Goal: Task Accomplishment & Management: Contribute content

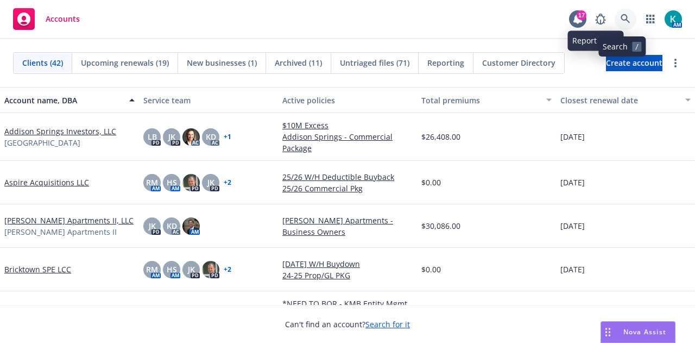
click at [625, 23] on icon at bounding box center [626, 19] width 10 height 10
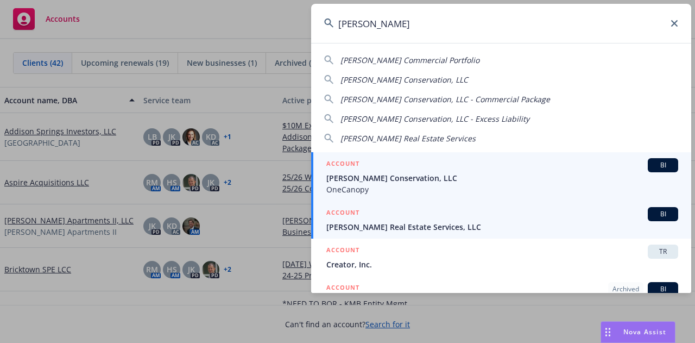
type input "brinkman"
click at [441, 224] on span "Brinkman Real Estate Services, LLC" at bounding box center [502, 226] width 352 height 11
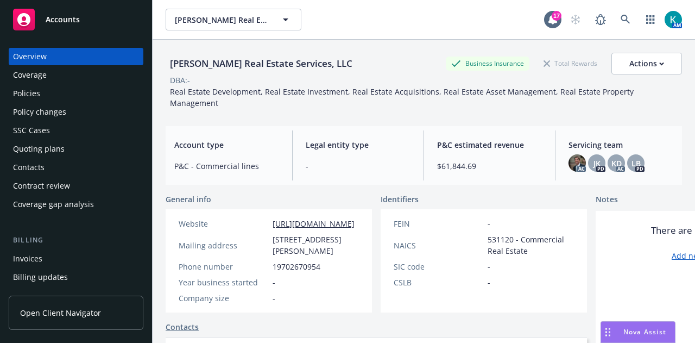
click at [78, 99] on div "Policies" at bounding box center [76, 93] width 126 height 17
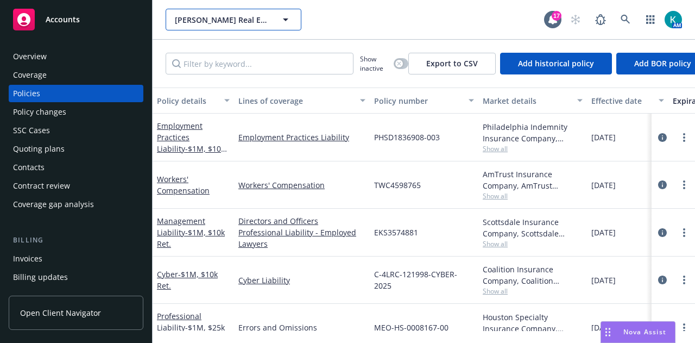
click at [251, 17] on span "Brinkman Real Estate Services, LLC" at bounding box center [222, 19] width 94 height 11
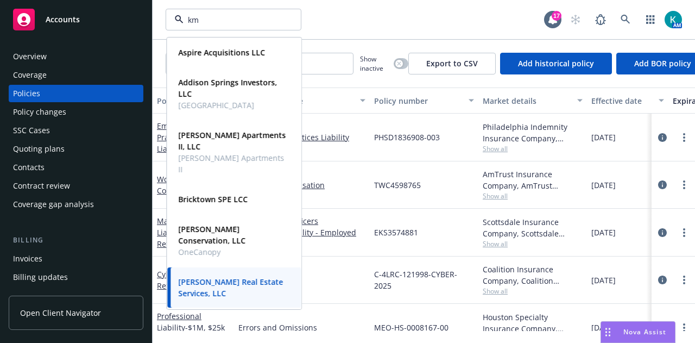
type input "kmb"
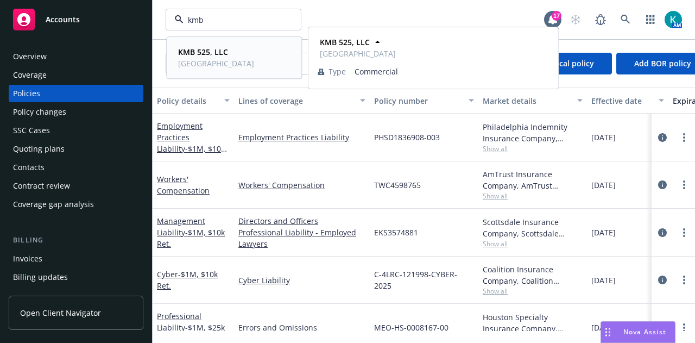
click at [254, 56] on span "KMB 525, LLC" at bounding box center [216, 51] width 76 height 11
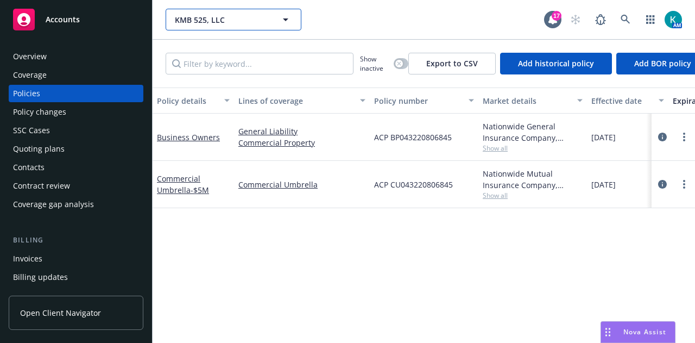
click at [235, 16] on span "KMB 525, LLC" at bounding box center [222, 19] width 94 height 11
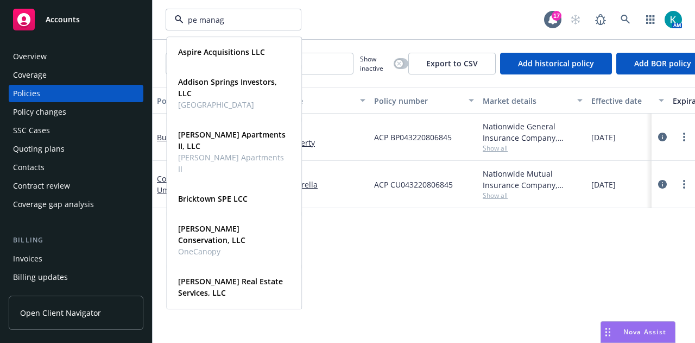
type input "pe manage"
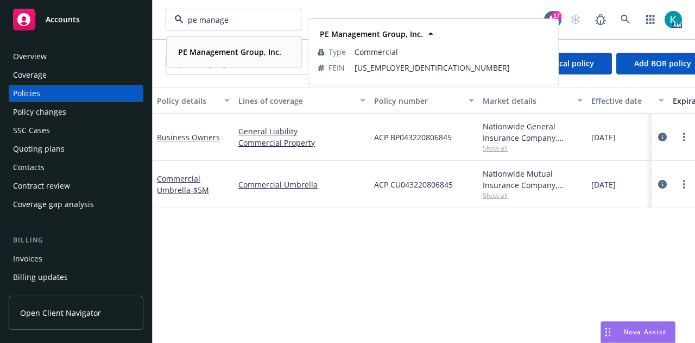
click at [236, 62] on div "PE Management Group, Inc. Type Commercial FEIN 87-1034539" at bounding box center [234, 51] width 134 height 29
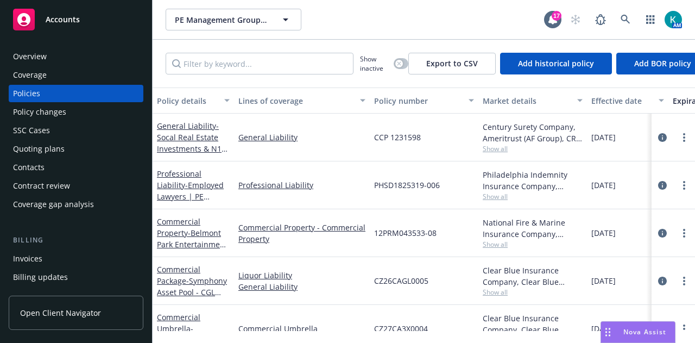
click at [82, 267] on div "Invoices" at bounding box center [76, 258] width 126 height 17
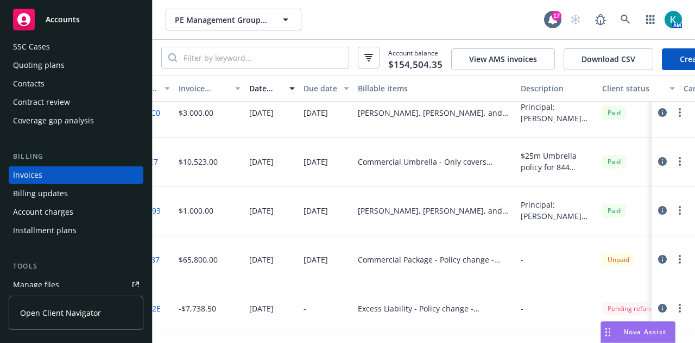
scroll to position [1186, 0]
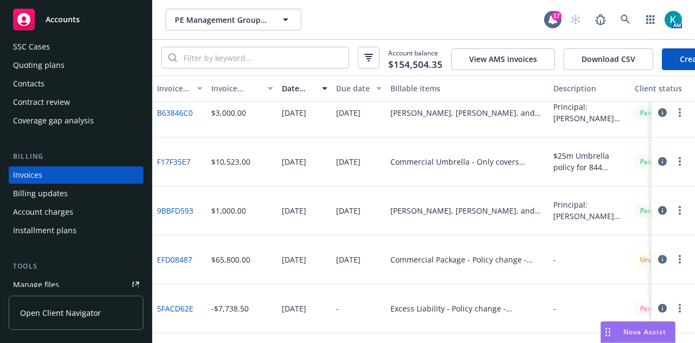
click at [609, 66] on button "Download CSV" at bounding box center [609, 59] width 90 height 22
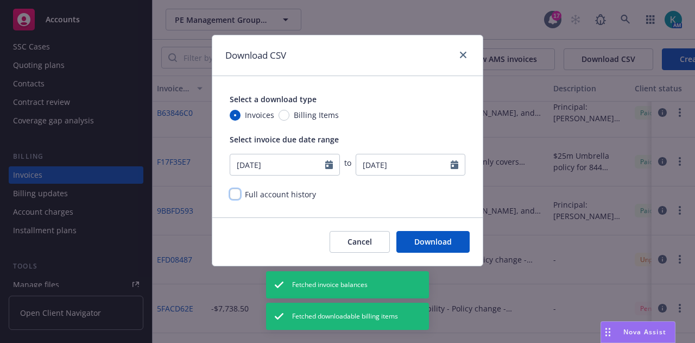
click at [238, 199] on input "checkbox" at bounding box center [235, 193] width 11 height 11
checkbox input "true"
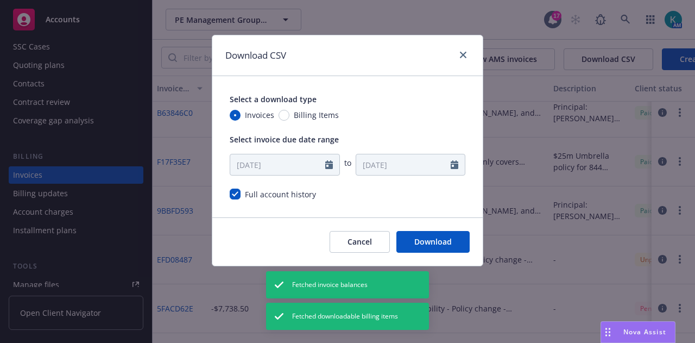
click at [459, 252] on button "Download" at bounding box center [432, 242] width 73 height 22
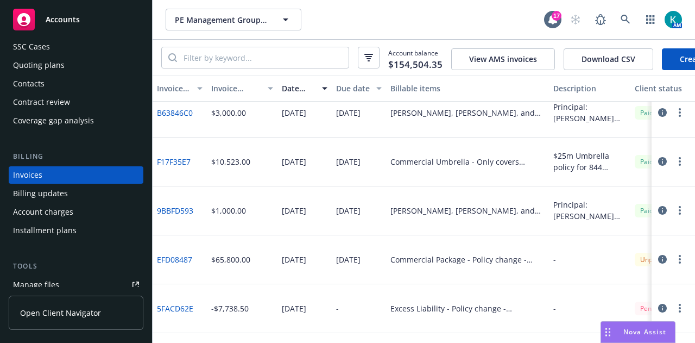
click at [627, 59] on button "Download CSV" at bounding box center [609, 59] width 90 height 22
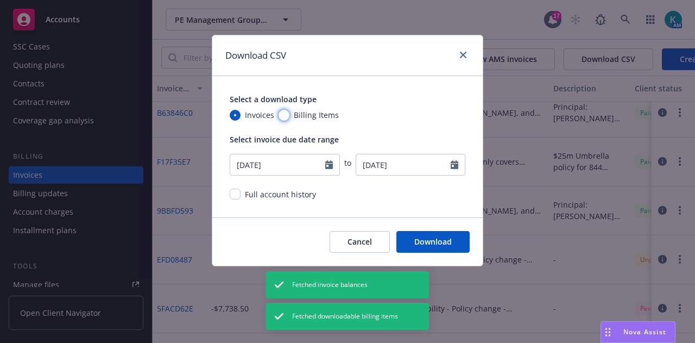
click at [286, 120] on input "Billing Items" at bounding box center [284, 115] width 11 height 11
radio input "true"
click at [236, 114] on input "Invoices" at bounding box center [235, 115] width 11 height 11
radio input "true"
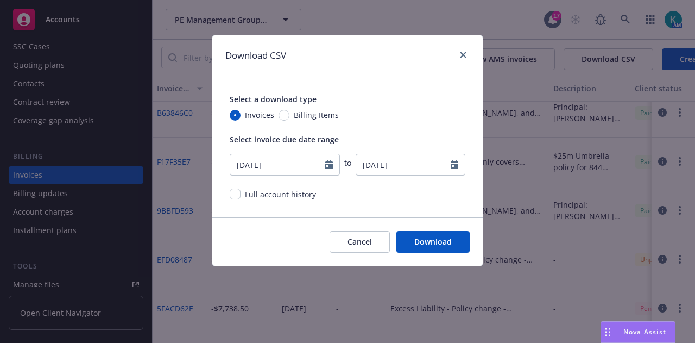
click at [327, 175] on div at bounding box center [332, 164] width 14 height 21
click at [331, 169] on icon "Calendar" at bounding box center [329, 164] width 8 height 9
select select "7"
click at [432, 217] on div "Select a download type Invoices Billing Items Select invoice due date range 07/…" at bounding box center [347, 146] width 270 height 141
click at [380, 251] on button "Cancel" at bounding box center [360, 242] width 60 height 22
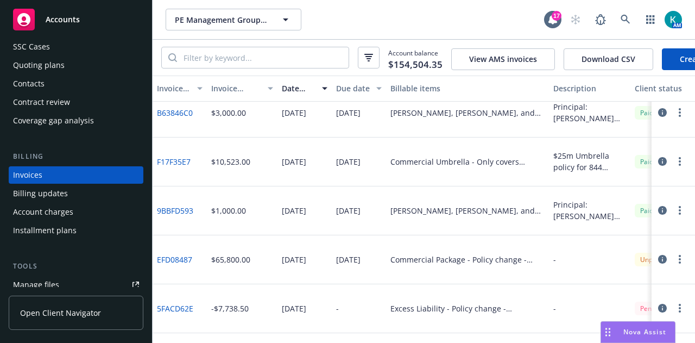
click at [585, 70] on button "Download CSV" at bounding box center [609, 59] width 90 height 22
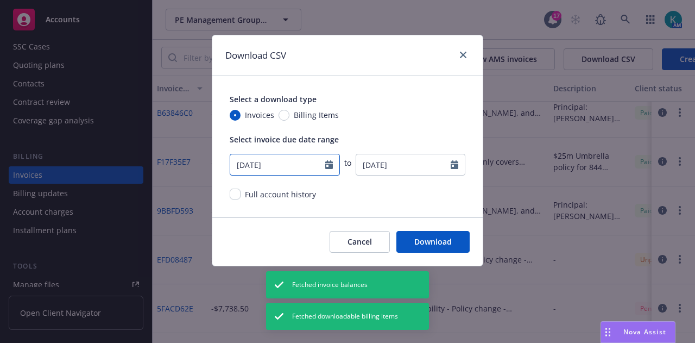
click at [330, 167] on icon "Calendar" at bounding box center [329, 164] width 8 height 9
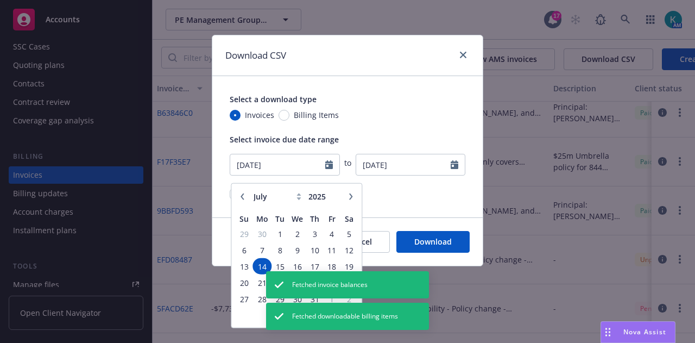
click at [246, 197] on button "button" at bounding box center [242, 195] width 13 height 13
select select "4"
click at [244, 269] on span "13" at bounding box center [244, 266] width 15 height 14
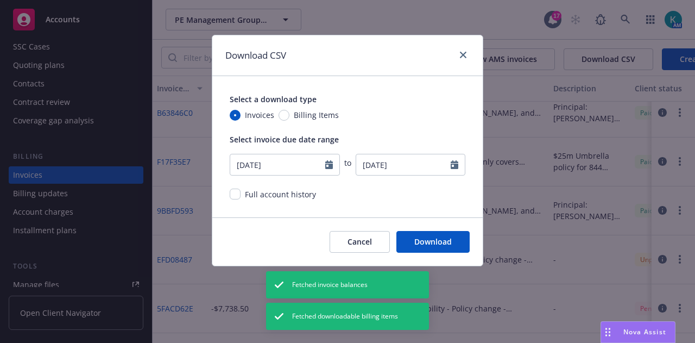
type input "04/13/2025"
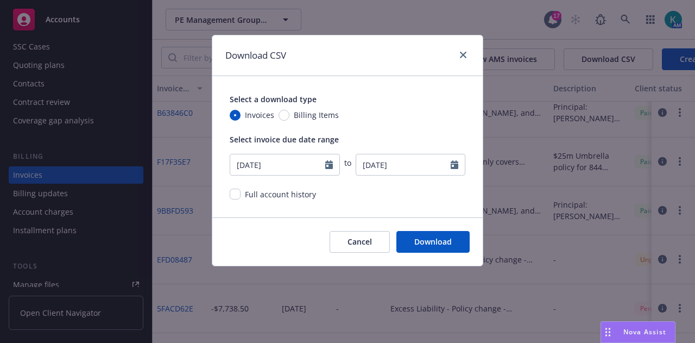
click at [430, 244] on button "Download" at bounding box center [432, 242] width 73 height 22
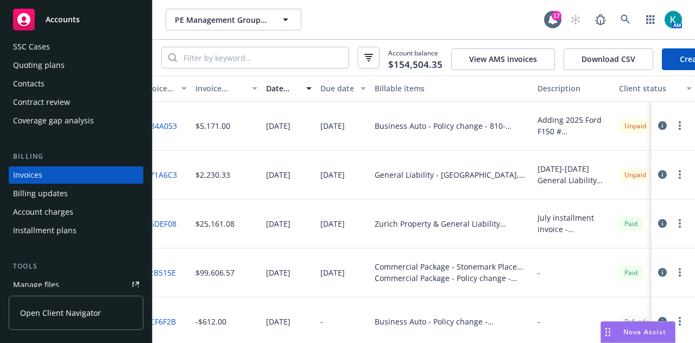
scroll to position [0, 0]
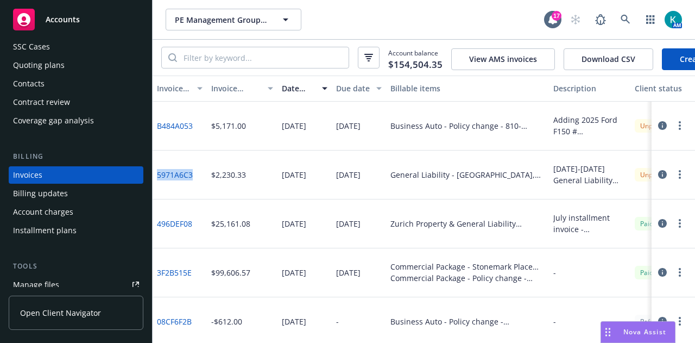
drag, startPoint x: 192, startPoint y: 194, endPoint x: 156, endPoint y: 187, distance: 37.1
click at [156, 187] on div "5971A6C3" at bounding box center [180, 174] width 54 height 49
click at [222, 199] on div "$2,230.33" at bounding box center [242, 174] width 71 height 49
drag, startPoint x: 201, startPoint y: 189, endPoint x: 155, endPoint y: 185, distance: 45.8
click at [155, 185] on div "5971A6C3" at bounding box center [180, 174] width 54 height 49
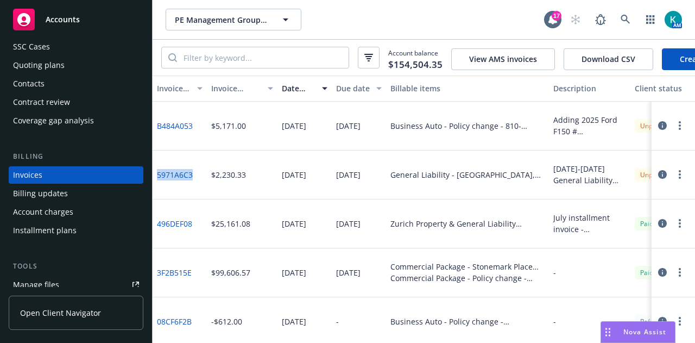
copy link "5971A6C3"
drag, startPoint x: 153, startPoint y: 111, endPoint x: 282, endPoint y: 175, distance: 144.5
click at [282, 175] on div "Invoice ID Invoice amount Date issued Due date Billable items Description Clien…" at bounding box center [424, 208] width 542 height 267
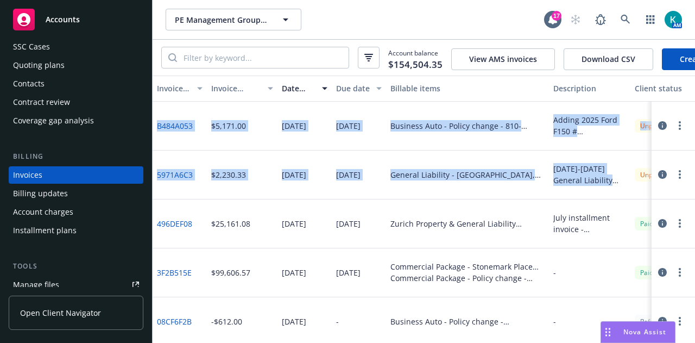
drag, startPoint x: 156, startPoint y: 115, endPoint x: 627, endPoint y: 194, distance: 477.8
copy div "B484A053 $5,171.00 08/08/2025 08/22/2025 Business Auto - Policy change - 810-B0…"
click at [199, 150] on div "B484A053" at bounding box center [180, 126] width 54 height 49
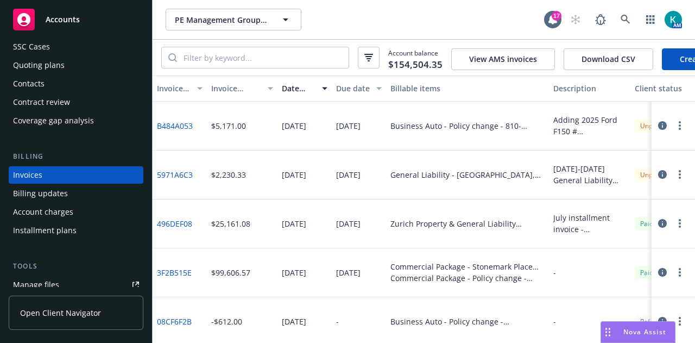
click at [628, 60] on button "Download CSV" at bounding box center [609, 59] width 90 height 22
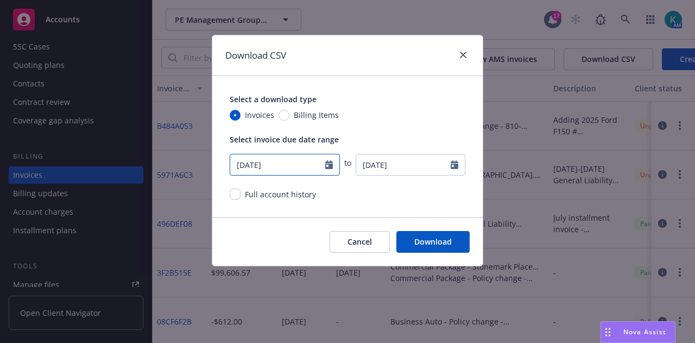
click at [324, 174] on input "07/14/2025" at bounding box center [277, 164] width 95 height 21
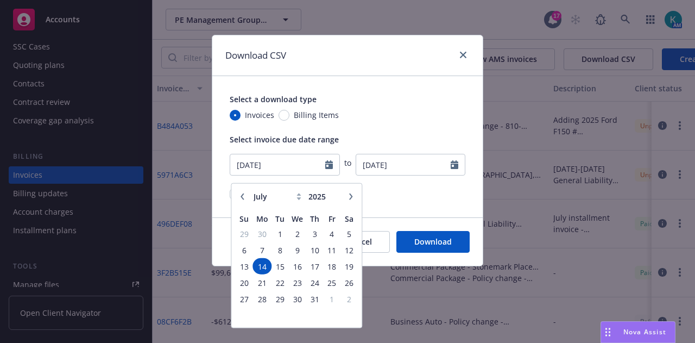
click at [241, 198] on icon "button" at bounding box center [242, 196] width 7 height 7
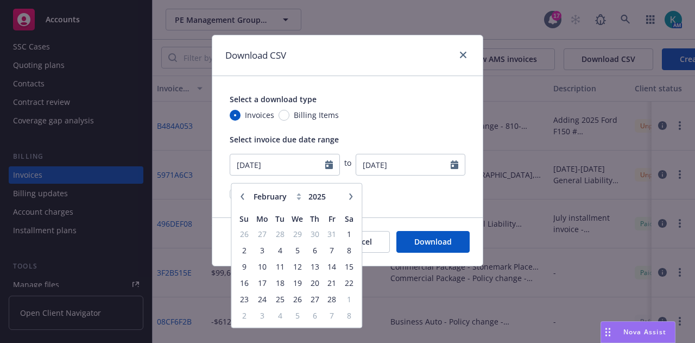
click at [241, 198] on icon "button" at bounding box center [242, 196] width 7 height 7
select select "12"
type input "2024"
click at [241, 198] on icon "button" at bounding box center [242, 196] width 7 height 7
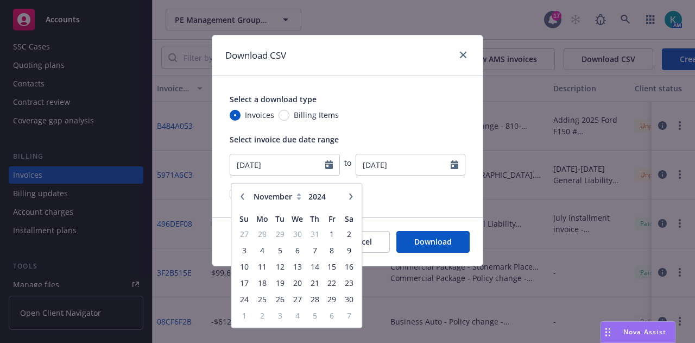
click at [351, 197] on icon "button" at bounding box center [350, 196] width 3 height 7
select select "1"
type input "2025"
click at [351, 197] on icon "button" at bounding box center [350, 196] width 3 height 7
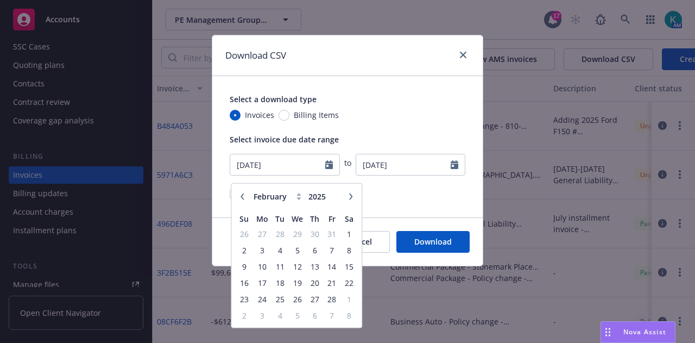
click at [351, 197] on icon "button" at bounding box center [350, 196] width 3 height 7
click at [240, 194] on icon "button" at bounding box center [242, 196] width 7 height 7
select select "4"
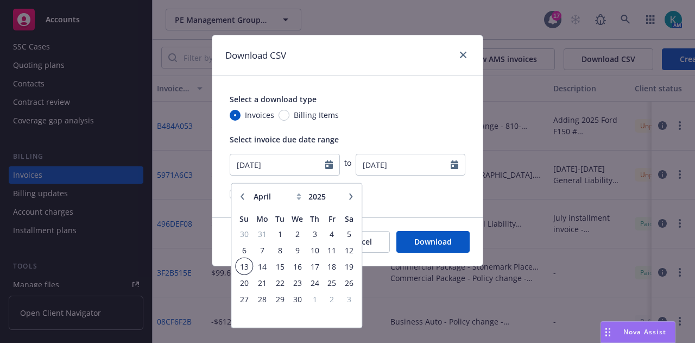
click at [245, 266] on span "13" at bounding box center [244, 266] width 15 height 14
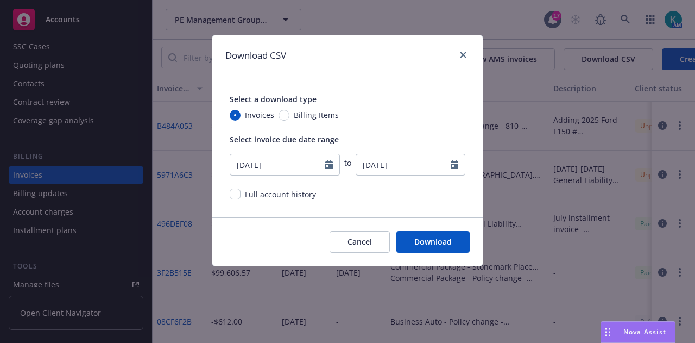
type input "04/13/2025"
click at [454, 169] on icon "Calendar" at bounding box center [455, 164] width 8 height 9
select select "8"
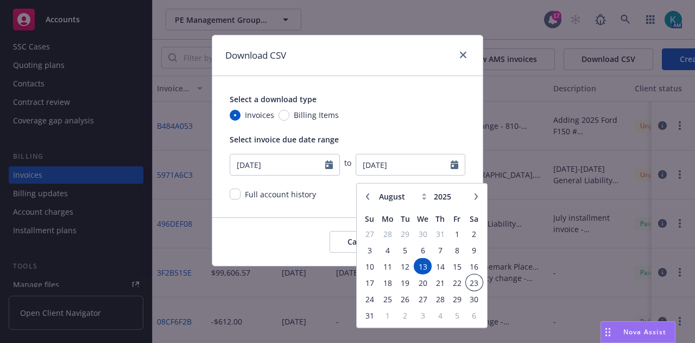
click at [473, 279] on span "23" at bounding box center [474, 282] width 15 height 14
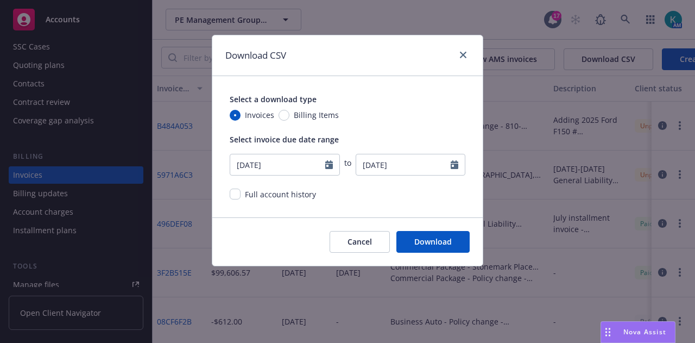
type input "08/23/2025"
click at [284, 121] on input "Billing Items" at bounding box center [284, 115] width 11 height 11
radio input "true"
click at [441, 249] on button "Download" at bounding box center [432, 242] width 73 height 22
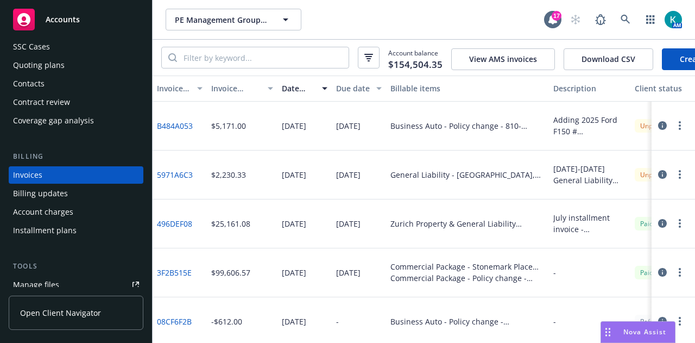
click at [611, 61] on button "Download CSV" at bounding box center [609, 59] width 90 height 22
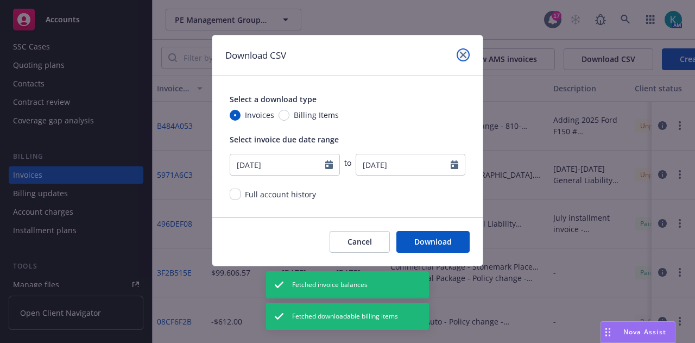
click at [464, 54] on icon "close" at bounding box center [463, 55] width 7 height 7
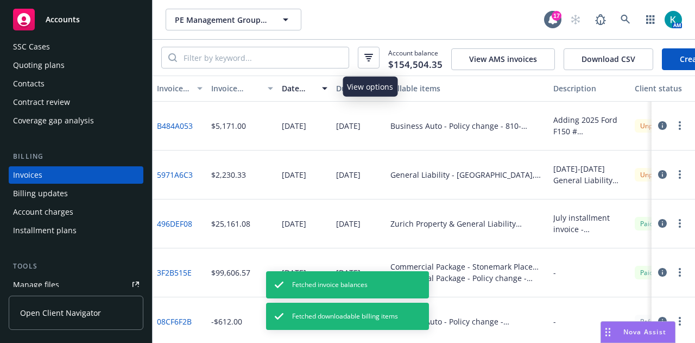
click at [379, 61] on button "button" at bounding box center [369, 58] width 22 height 22
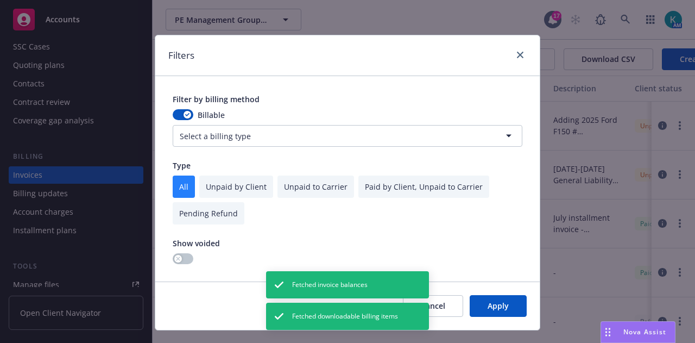
click at [258, 194] on input "checkbox" at bounding box center [236, 186] width 74 height 22
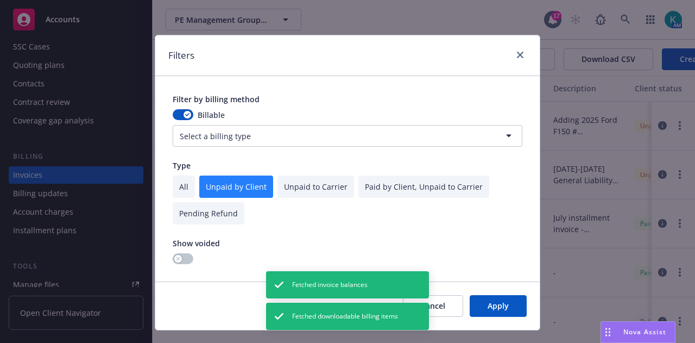
checkbox input "true"
checkbox input "false"
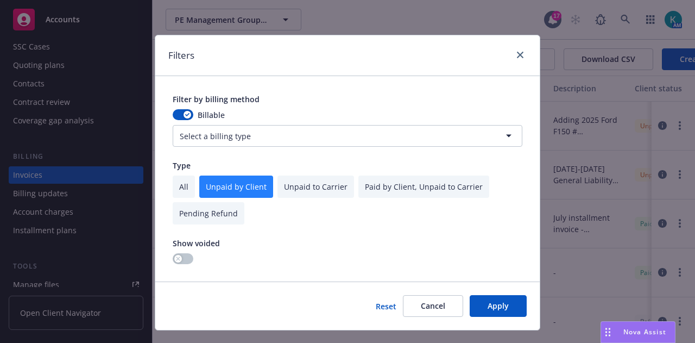
click at [376, 144] on html "Accounts Overview Coverage Policies Policy changes SSC Cases Quoting plans Cont…" at bounding box center [347, 171] width 695 height 343
click at [498, 313] on button "Apply" at bounding box center [498, 306] width 57 height 22
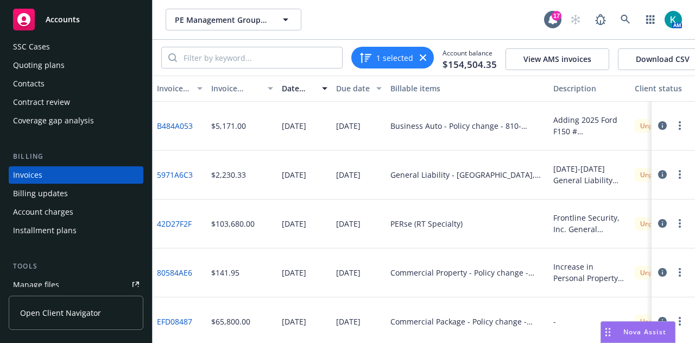
click at [665, 52] on button "Download CSV" at bounding box center [663, 59] width 90 height 22
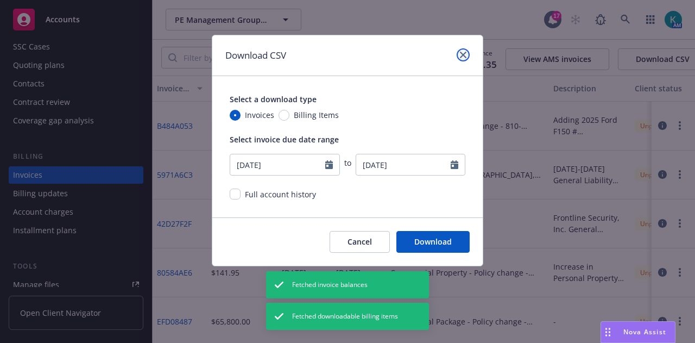
click at [463, 55] on icon "close" at bounding box center [463, 55] width 7 height 7
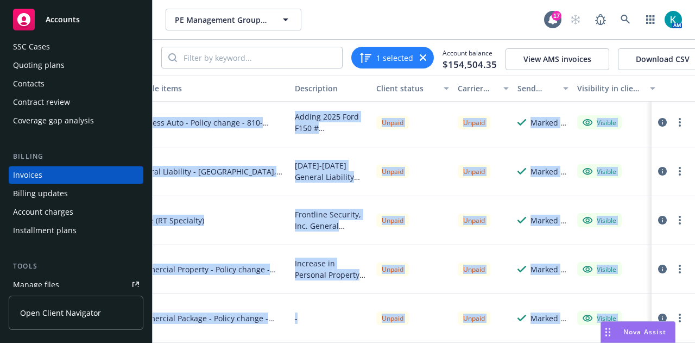
scroll to position [22, 275]
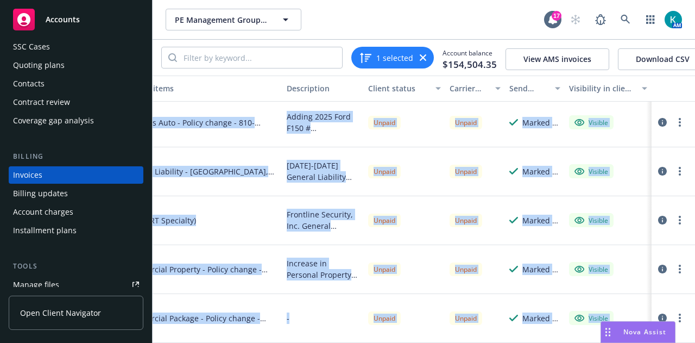
drag, startPoint x: 154, startPoint y: 115, endPoint x: 694, endPoint y: 322, distance: 579.2
click at [694, 322] on div "Invoice ID Invoice amount Date issued Due date Billable items Description Clien…" at bounding box center [424, 208] width 542 height 267
copy div "B484A053 $5,171.00 08/08/2025 08/22/2025 Business Auto - Policy change - 810-B0…"
click at [558, 58] on button "View AMS invoices" at bounding box center [557, 59] width 104 height 22
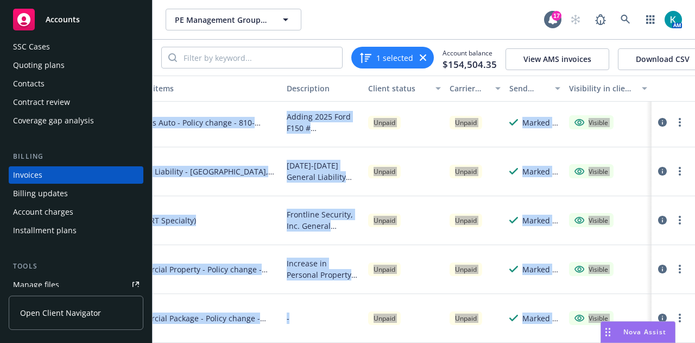
click at [637, 70] on button "Download CSV" at bounding box center [663, 59] width 90 height 22
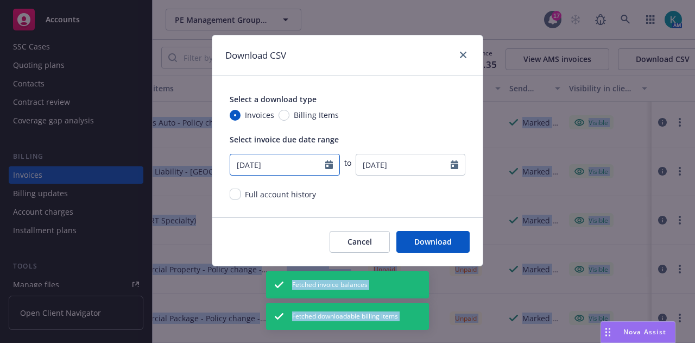
click at [329, 169] on icon "Calendar" at bounding box center [329, 164] width 8 height 9
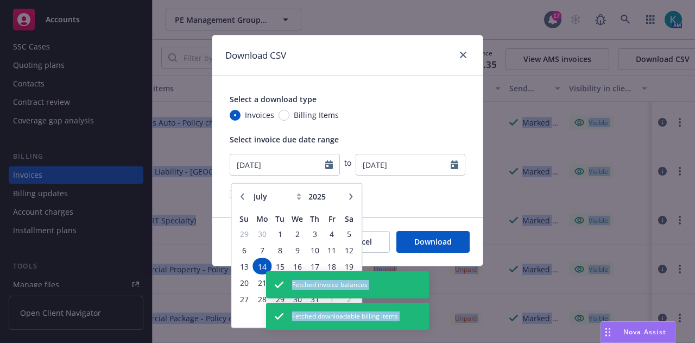
click at [239, 199] on icon "button" at bounding box center [242, 196] width 7 height 7
select select "5"
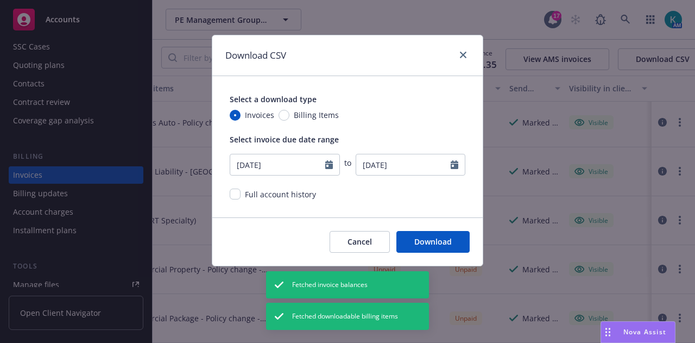
click at [636, 182] on div "Download CSV Select a download type Invoices Billing Items Select invoice due d…" at bounding box center [347, 171] width 695 height 343
drag, startPoint x: 691, startPoint y: 178, endPoint x: 694, endPoint y: 247, distance: 69.1
click at [694, 247] on div "Download CSV Select a download type Invoices Billing Items Select invoice due d…" at bounding box center [347, 171] width 695 height 343
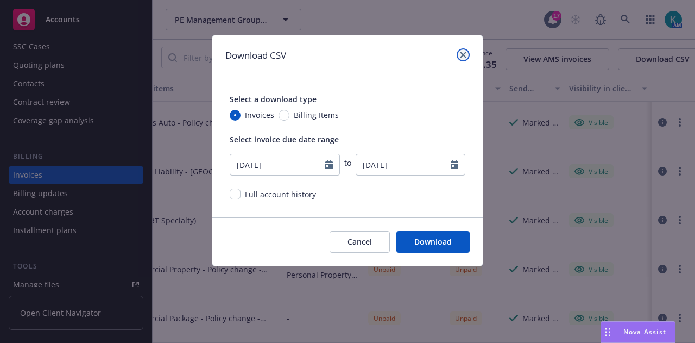
click at [460, 58] on icon "close" at bounding box center [463, 55] width 7 height 7
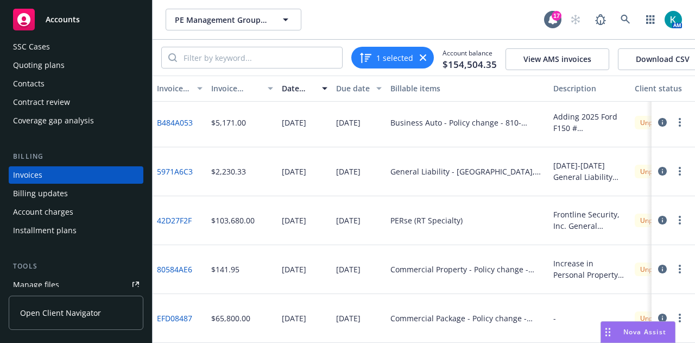
scroll to position [0, 0]
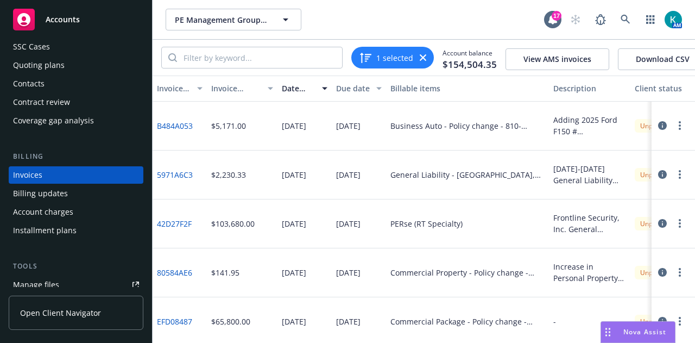
click at [661, 62] on button "Download CSV" at bounding box center [663, 59] width 90 height 22
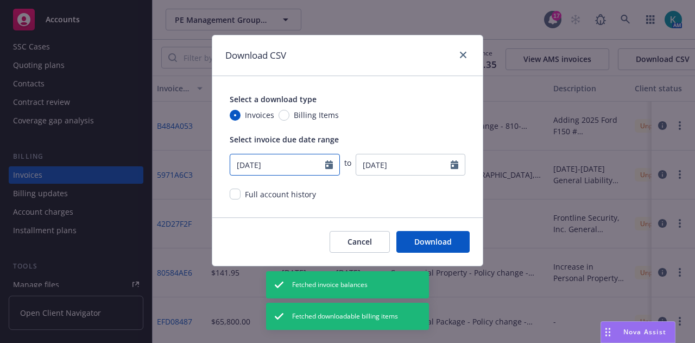
click at [329, 166] on icon "Calendar" at bounding box center [329, 164] width 8 height 9
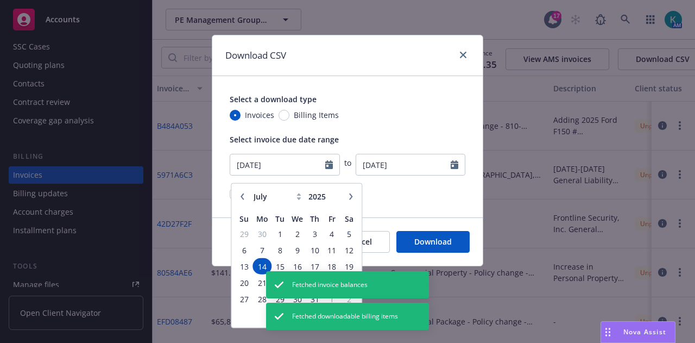
click at [242, 201] on button "button" at bounding box center [242, 195] width 13 height 13
select select "4"
click at [245, 262] on span "13" at bounding box center [244, 266] width 15 height 14
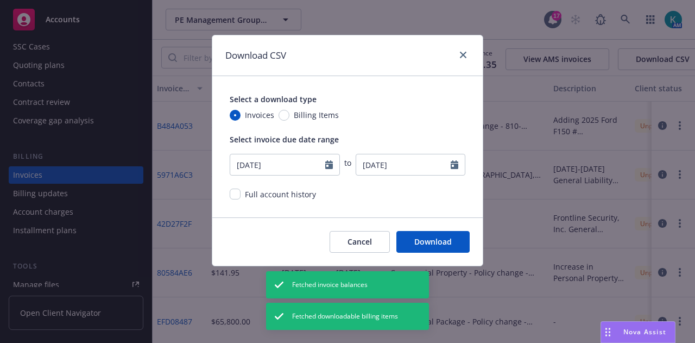
type input "04/13/2025"
click at [456, 169] on icon "Calendar" at bounding box center [455, 164] width 8 height 9
select select "8"
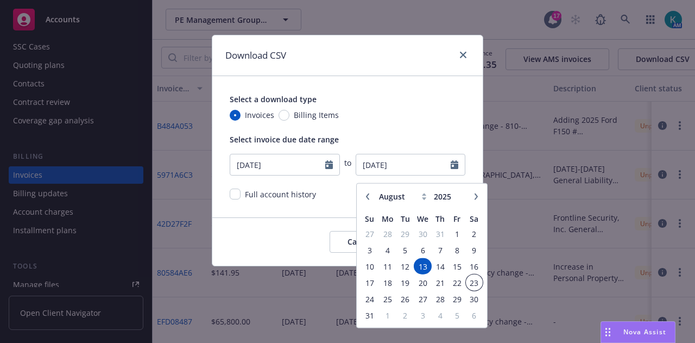
click at [476, 283] on span "23" at bounding box center [474, 282] width 15 height 14
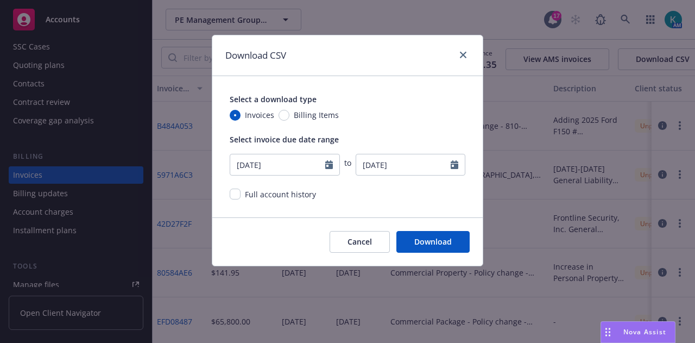
type input "08/23/2025"
click at [447, 246] on button "Download" at bounding box center [432, 242] width 73 height 22
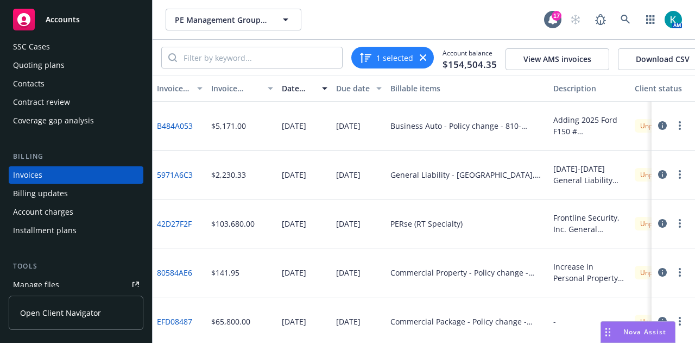
scroll to position [22, 0]
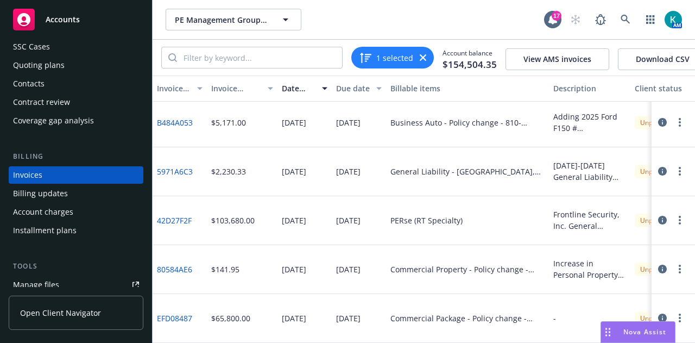
click at [188, 312] on link "EFD08487" at bounding box center [174, 317] width 35 height 11
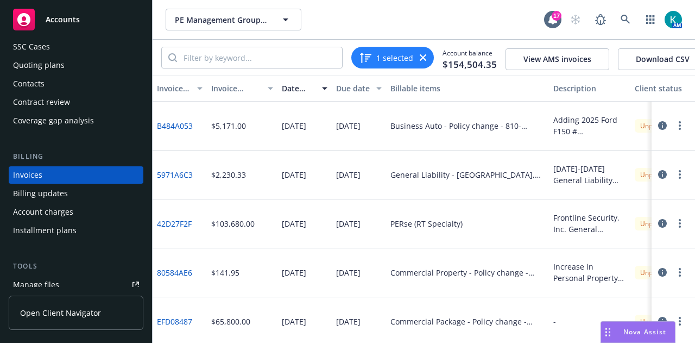
click at [426, 60] on icon "button" at bounding box center [423, 57] width 7 height 7
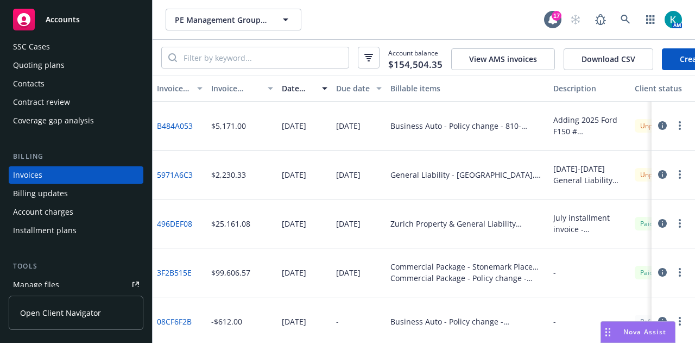
click at [689, 61] on link "Create Invoice" at bounding box center [706, 59] width 89 height 22
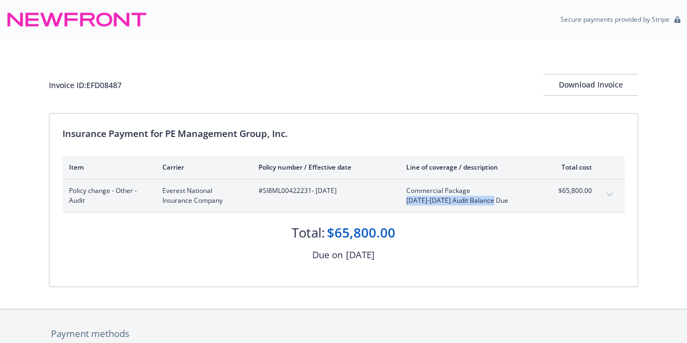
drag, startPoint x: 500, startPoint y: 210, endPoint x: 403, endPoint y: 209, distance: 96.7
click at [403, 205] on div "Policy change - Other - Audit Everest National Insurance Company #SI8ML00422231…" at bounding box center [330, 196] width 523 height 20
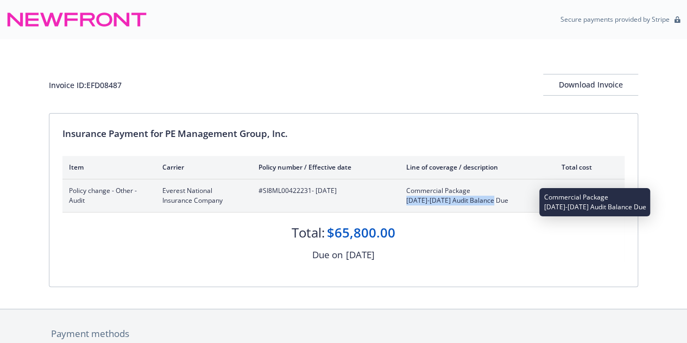
copy span "2023-2024 Audit Balance Due"
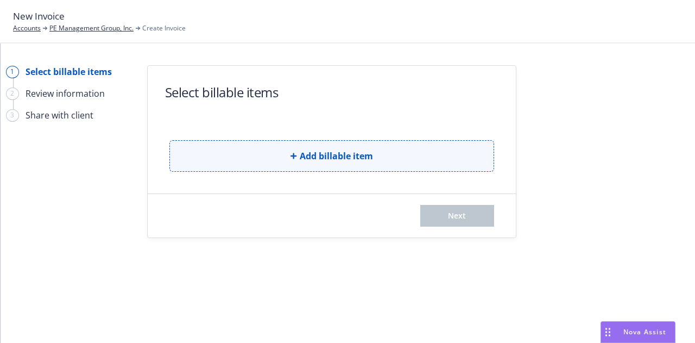
click at [357, 162] on span "Add billable item" at bounding box center [336, 155] width 73 height 13
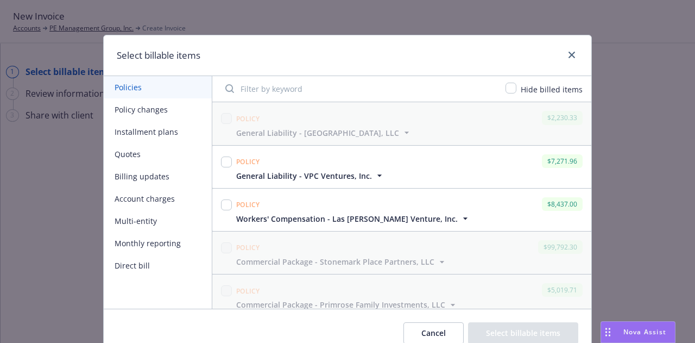
click at [186, 142] on button "Installment plans" at bounding box center [158, 132] width 108 height 22
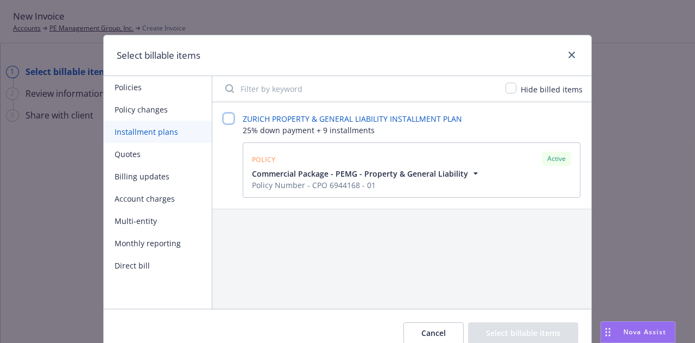
click at [227, 124] on input "checkbox" at bounding box center [228, 118] width 11 height 11
checkbox input "false"
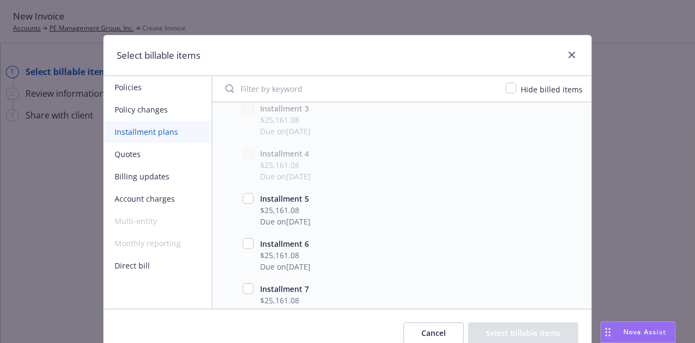
scroll to position [249, 0]
click at [243, 195] on input "checkbox" at bounding box center [248, 196] width 11 height 11
checkbox input "true"
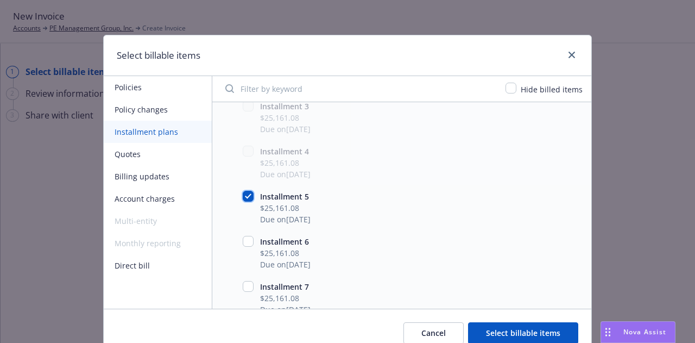
checkbox input "true"
click at [532, 337] on button "Select billable items" at bounding box center [523, 333] width 110 height 22
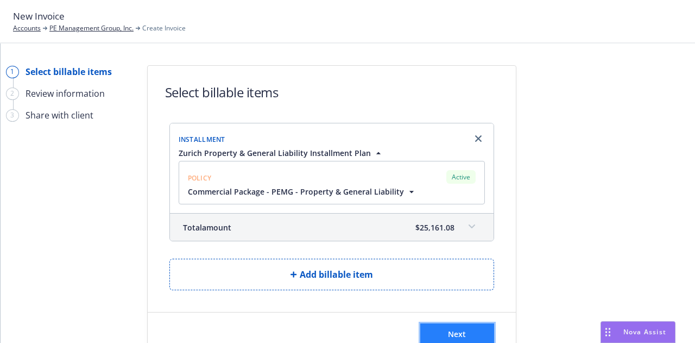
click at [471, 337] on button "Next" at bounding box center [457, 334] width 74 height 22
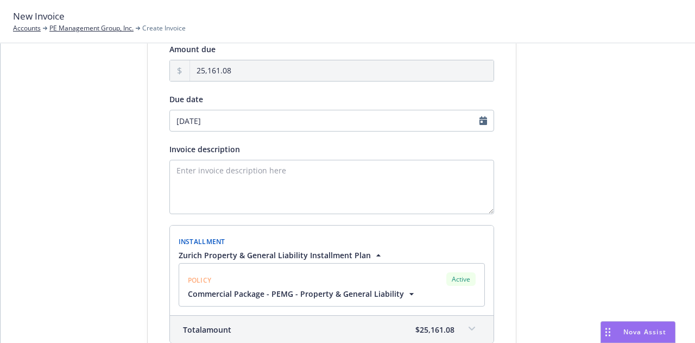
scroll to position [105, 0]
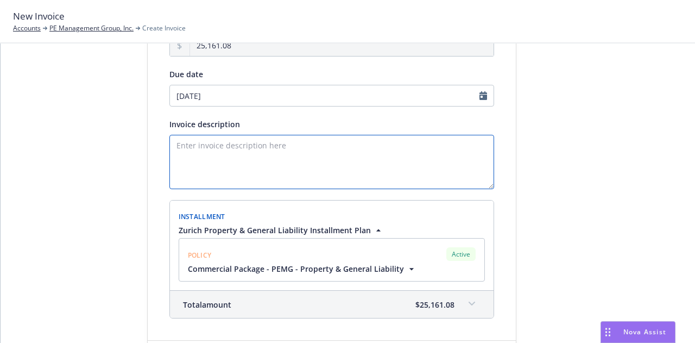
click at [384, 161] on textarea "Invoice description" at bounding box center [331, 162] width 325 height 54
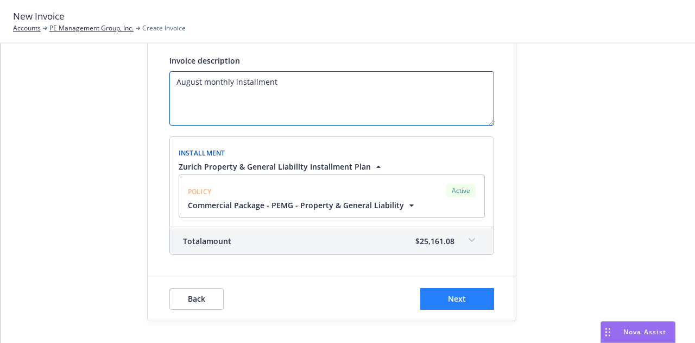
type textarea "August monthly installment"
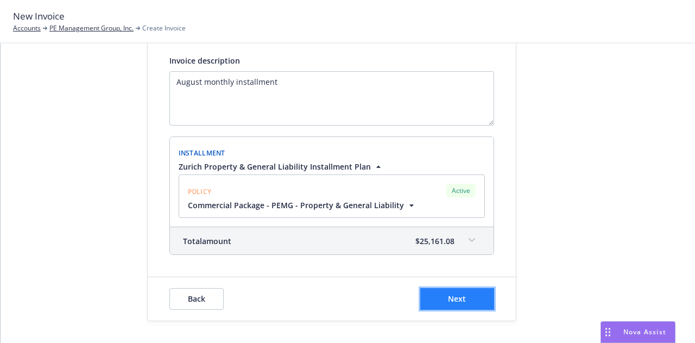
click at [474, 296] on button "Next" at bounding box center [457, 299] width 74 height 22
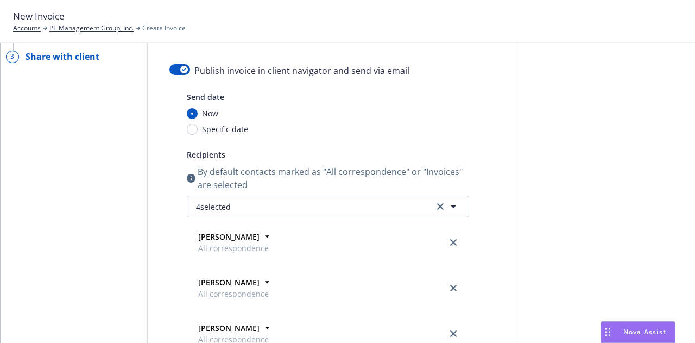
scroll to position [0, 0]
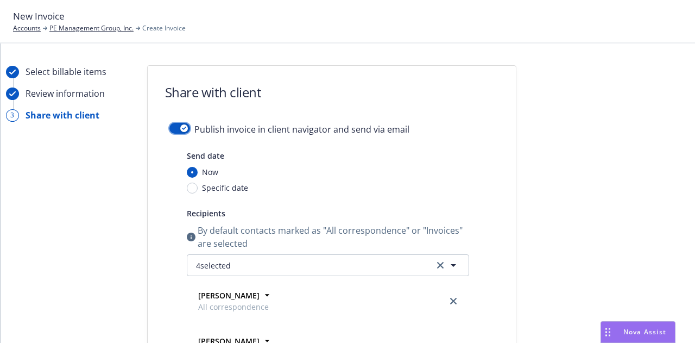
click at [182, 130] on icon "button" at bounding box center [184, 128] width 4 height 3
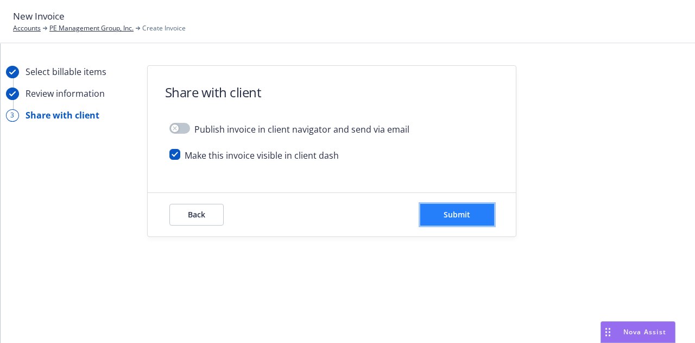
click at [478, 221] on button "Submit" at bounding box center [457, 215] width 74 height 22
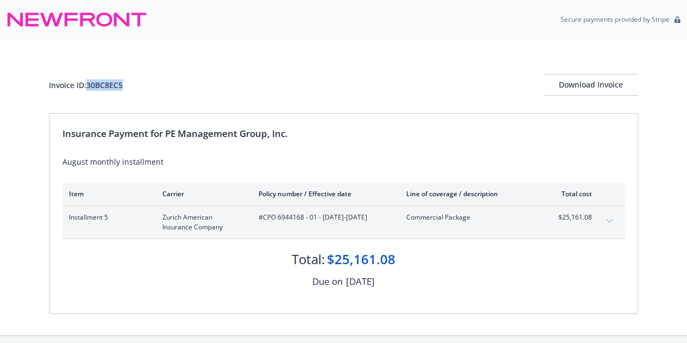
drag, startPoint x: 125, startPoint y: 87, endPoint x: 85, endPoint y: 92, distance: 39.9
click at [85, 92] on div "Invoice ID: 30BC8EC5 Download Invoice" at bounding box center [343, 85] width 589 height 22
copy div "30BC8EC5"
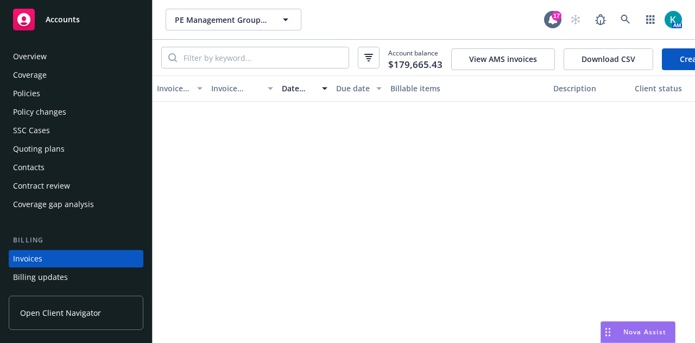
scroll to position [84, 0]
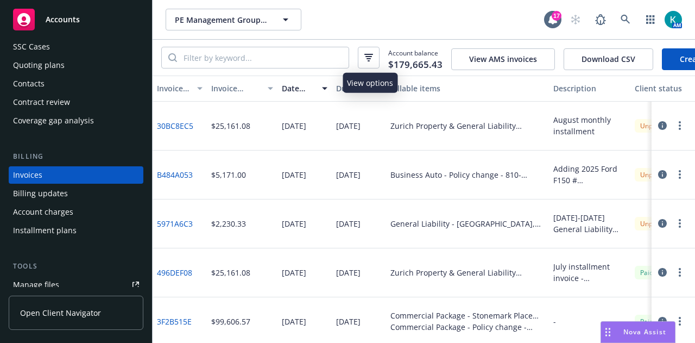
click at [373, 56] on icon "button" at bounding box center [368, 58] width 9 height 8
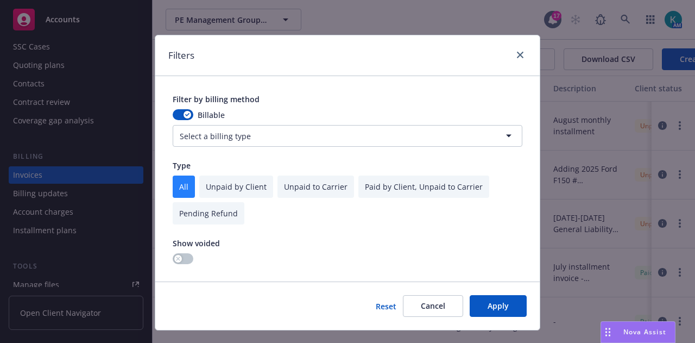
click at [250, 193] on input "checkbox" at bounding box center [236, 186] width 74 height 22
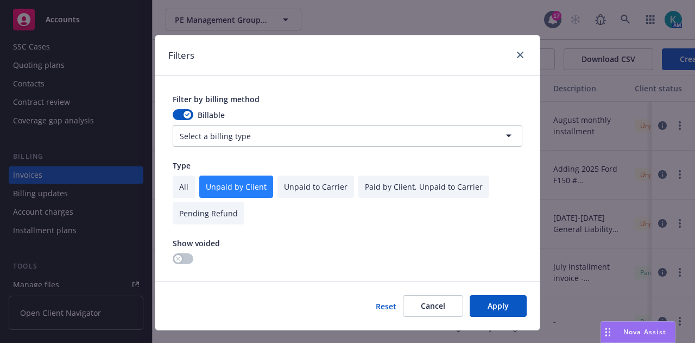
checkbox input "true"
checkbox input "false"
click at [501, 316] on button "Apply" at bounding box center [498, 306] width 57 height 22
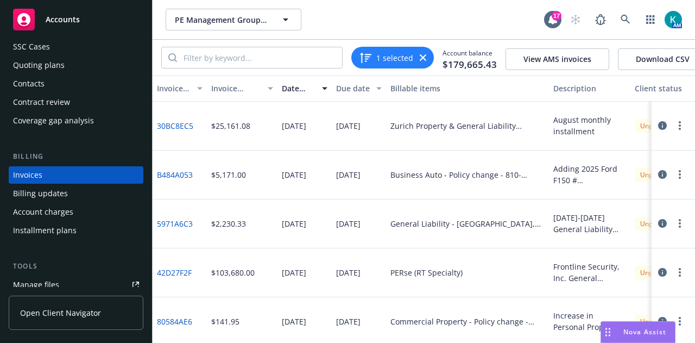
scroll to position [0, 0]
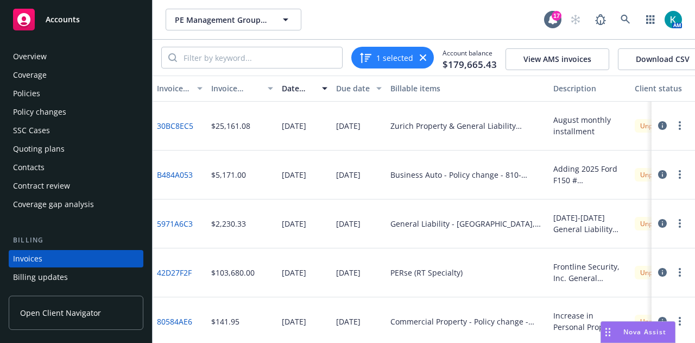
click at [85, 92] on div "Policies" at bounding box center [76, 93] width 126 height 17
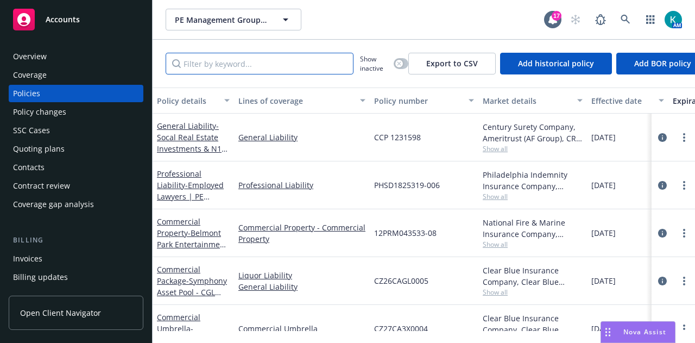
click at [285, 72] on input "Filter by keyword..." at bounding box center [260, 64] width 188 height 22
click at [239, 68] on input "Filter by keyword..." at bounding box center [260, 64] width 188 height 22
click at [181, 71] on input "Filter by keyword..." at bounding box center [260, 64] width 188 height 22
click at [172, 64] on input "Filter by keyword..." at bounding box center [260, 64] width 188 height 22
click at [220, 69] on input "Filter by keyword..." at bounding box center [260, 64] width 188 height 22
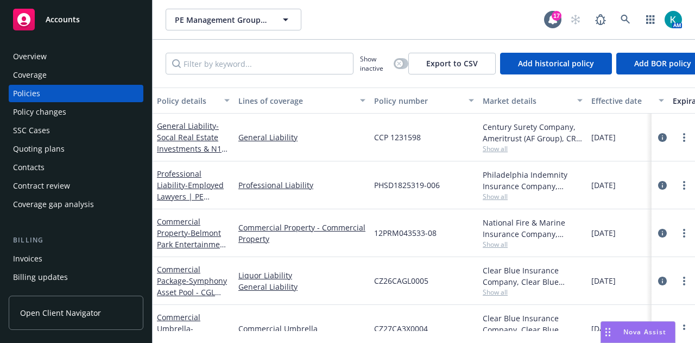
click at [93, 267] on div "Invoices" at bounding box center [76, 258] width 126 height 17
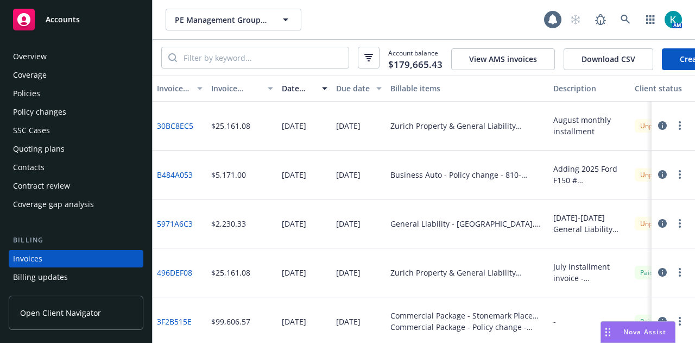
scroll to position [84, 0]
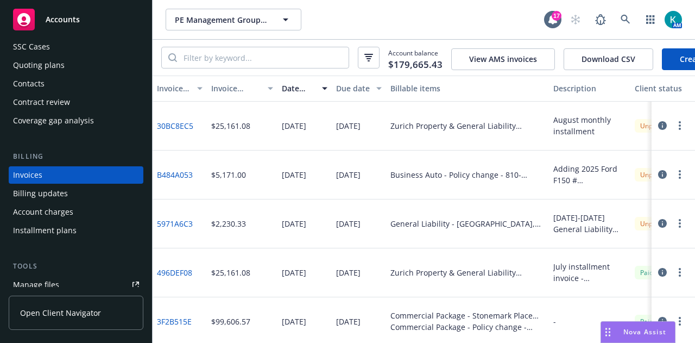
click at [178, 131] on link "30BC8EC5" at bounding box center [175, 125] width 36 height 11
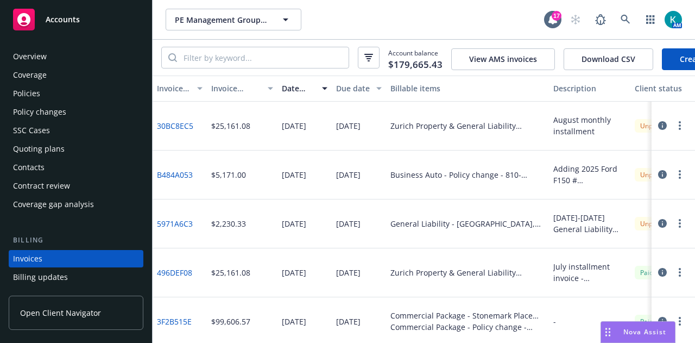
click at [58, 102] on div "Policies" at bounding box center [76, 93] width 126 height 17
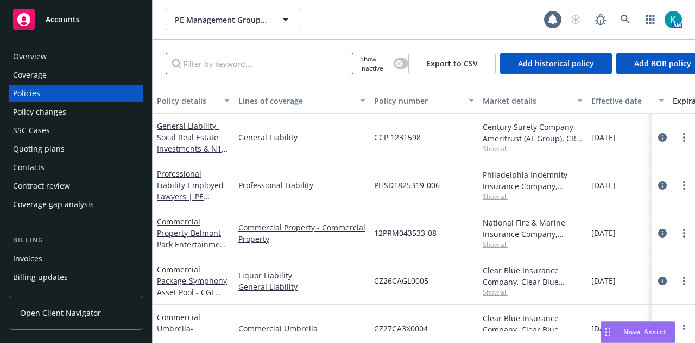
click at [263, 72] on input "Filter by keyword..." at bounding box center [260, 64] width 188 height 22
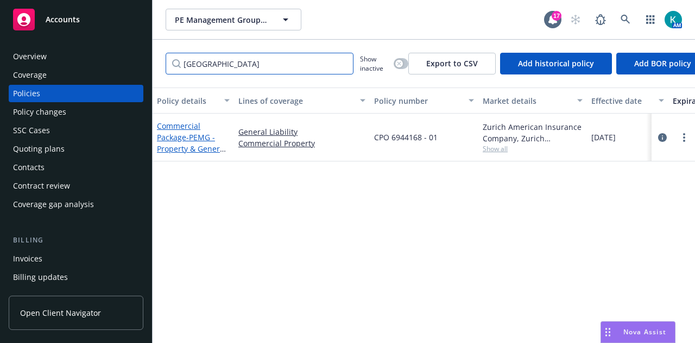
type input "zurich"
click at [187, 146] on span "- PEMG - Property & General Liability" at bounding box center [191, 148] width 69 height 33
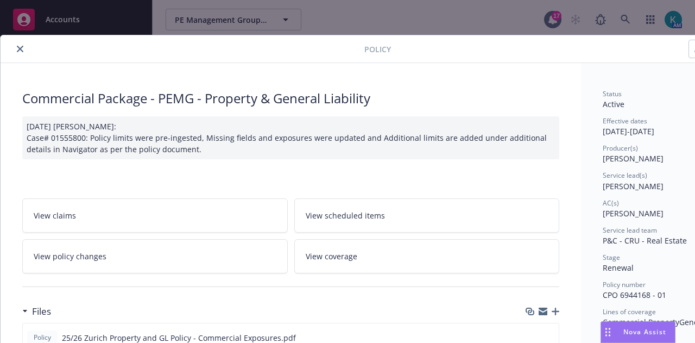
click at [556, 315] on icon "button" at bounding box center [556, 311] width 8 height 8
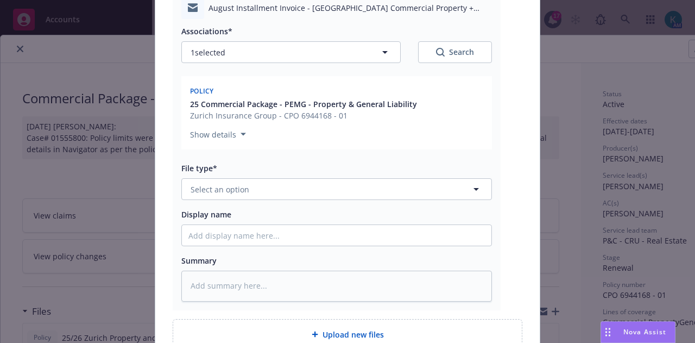
scroll to position [219, 0]
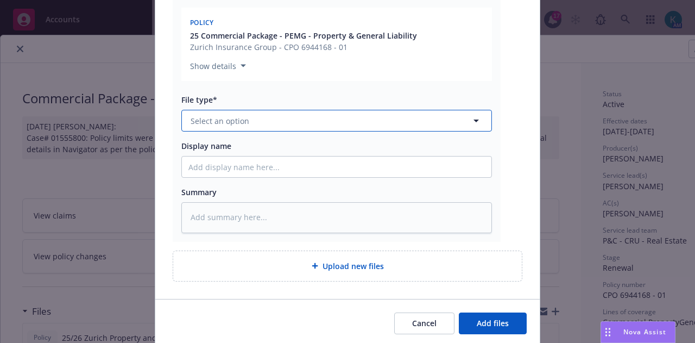
click at [399, 131] on button "Select an option" at bounding box center [336, 121] width 311 height 22
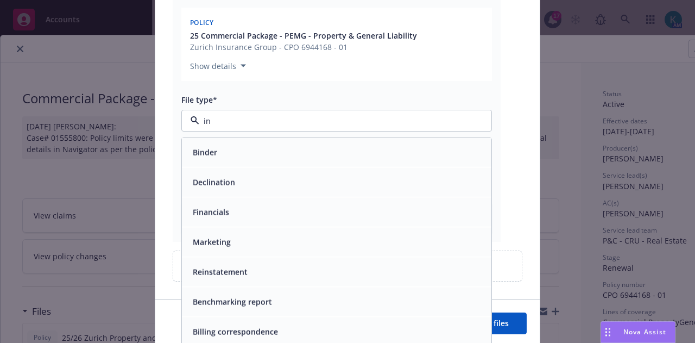
type input "inv"
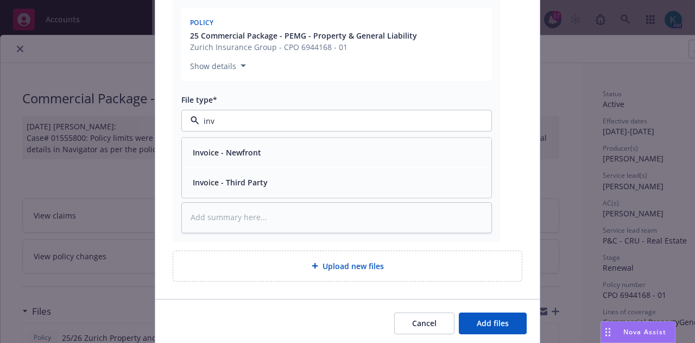
click at [387, 153] on div "Invoice - Newfront" at bounding box center [336, 152] width 309 height 29
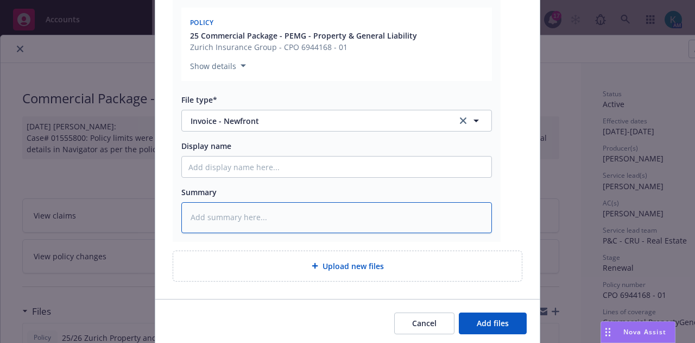
click at [370, 225] on textarea at bounding box center [336, 217] width 311 height 30
type textarea "x"
type textarea "A"
type textarea "x"
type textarea "Ai"
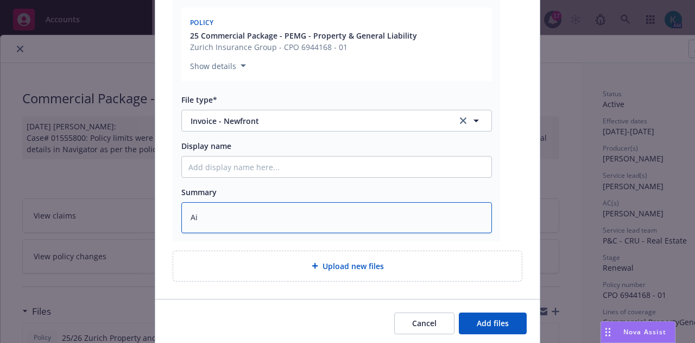
type textarea "x"
type textarea "Aig"
type textarea "x"
type textarea "Ai"
type textarea "x"
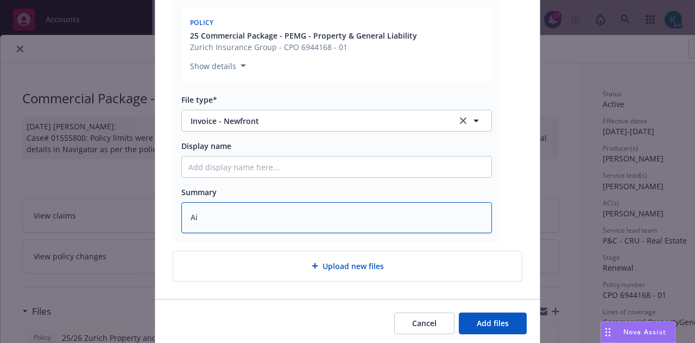
type textarea "A"
type textarea "x"
type textarea "Au"
type textarea "x"
type textarea "Aug"
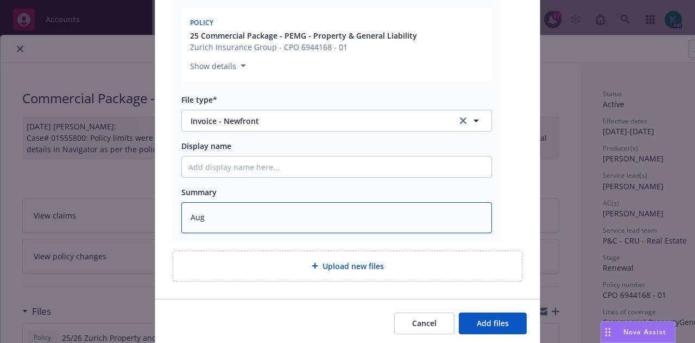
type textarea "x"
type textarea "Augu"
type textarea "x"
type textarea "Augus"
type textarea "x"
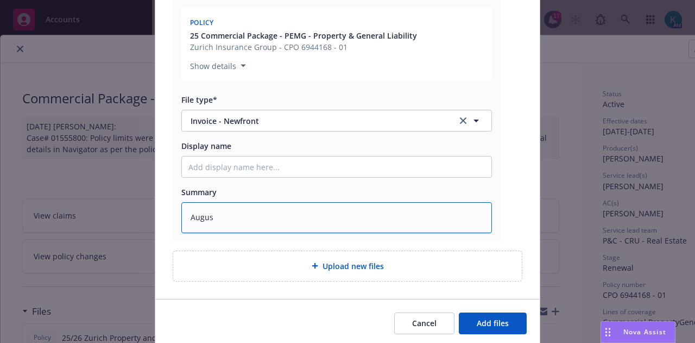
type textarea "August"
type textarea "x"
type textarea "August"
type textarea "x"
type textarea "August I"
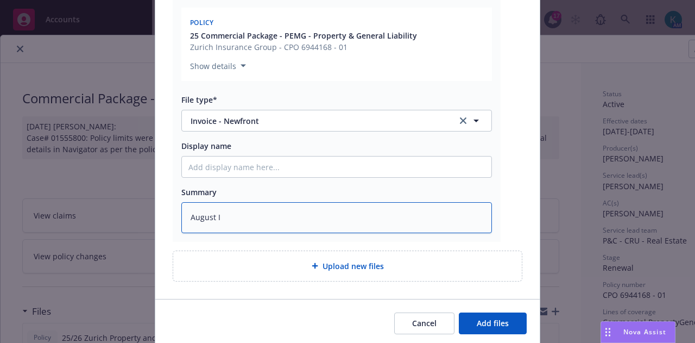
type textarea "x"
type textarea "August In"
type textarea "x"
type textarea "August Ins"
type textarea "x"
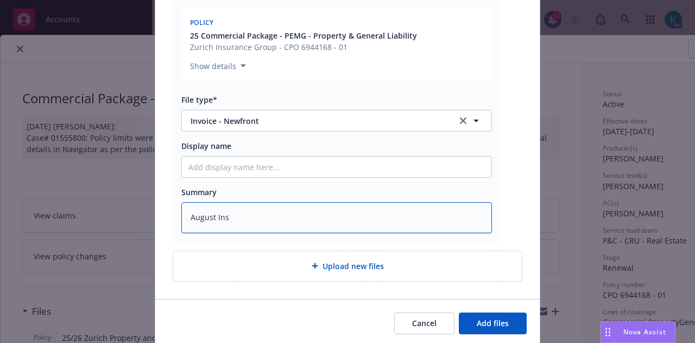
type textarea "August Inst"
type textarea "x"
type textarea "August Instal"
type textarea "x"
type textarea "August Install"
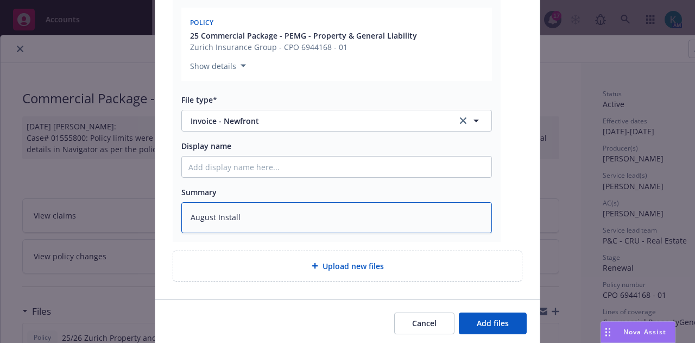
type textarea "x"
type textarea "August Installm"
type textarea "x"
type textarea "August Installme"
type textarea "x"
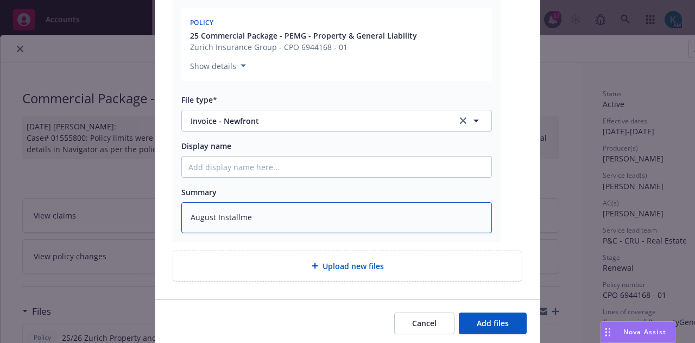
type textarea "August Installmen"
type textarea "x"
type textarea "August Installment"
type textarea "x"
type textarea "August Installment I"
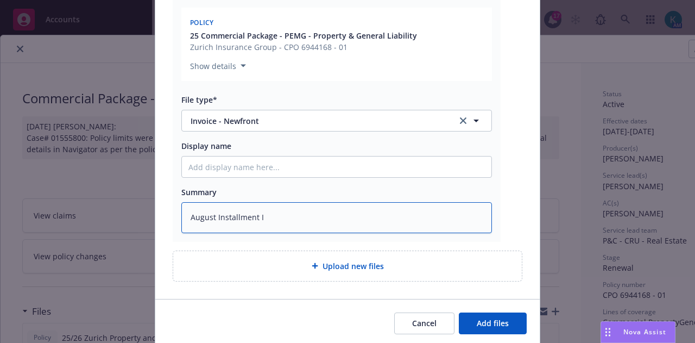
type textarea "x"
type textarea "August Installment In"
type textarea "x"
type textarea "August Installment Invo"
type textarea "x"
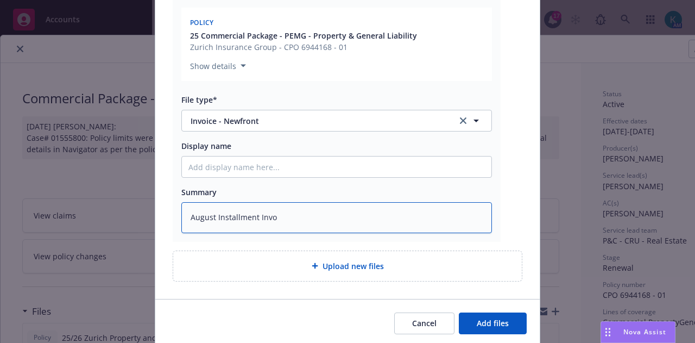
type textarea "August Installment Invoi"
type textarea "x"
type textarea "August Installment Invoic"
type textarea "x"
type textarea "August Installment Invoice"
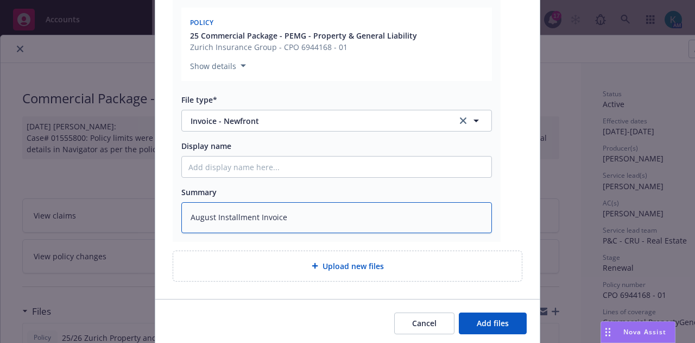
type textarea "x"
type textarea "August Installment Invoice EM"
type textarea "x"
type textarea "August Installment Invoice EMT"
type textarea "x"
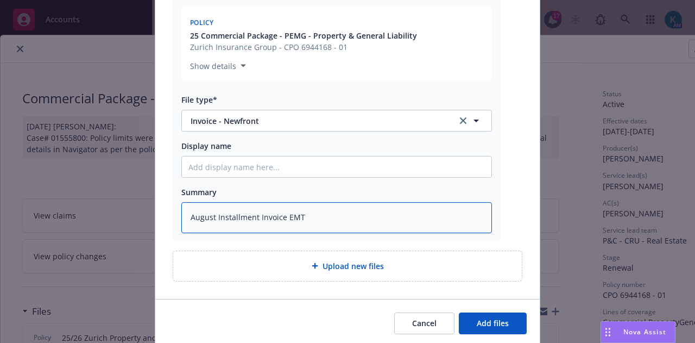
type textarea "August Installment Invoice EMT I"
type textarea "x"
type textarea "August Installment Invoice EMT In"
type textarea "x"
type textarea "August Installment Invoice EMT Ins"
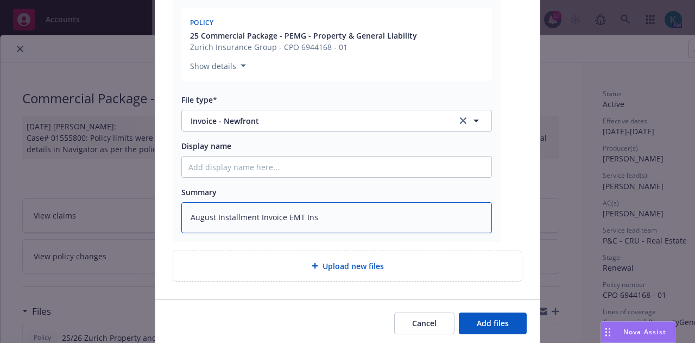
type textarea "x"
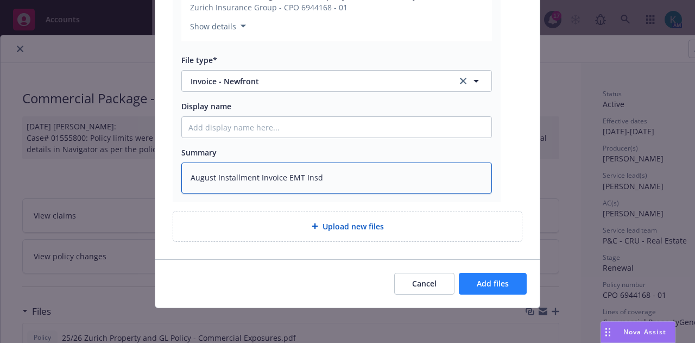
type textarea "August Installment Invoice EMT Insd"
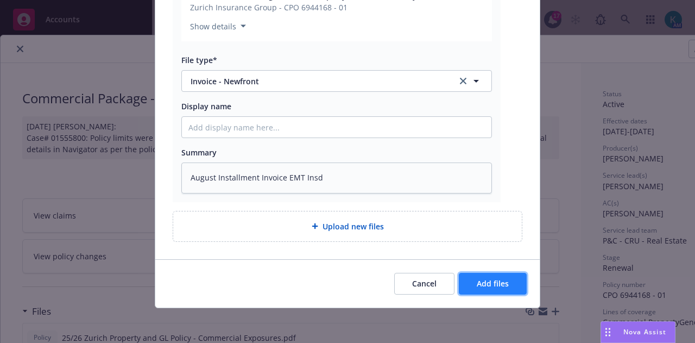
click at [502, 275] on button "Add files" at bounding box center [493, 284] width 68 height 22
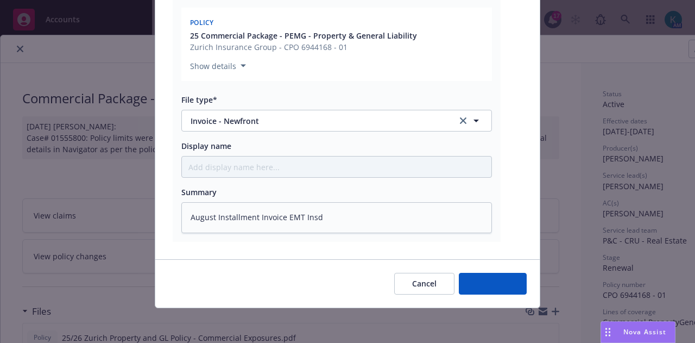
scroll to position [237, 0]
type textarea "x"
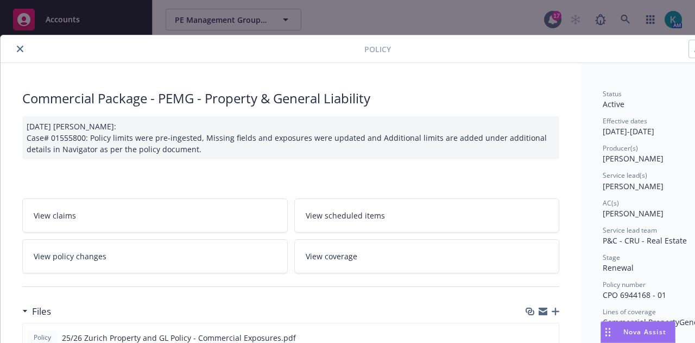
click at [16, 50] on button "close" at bounding box center [20, 48] width 13 height 13
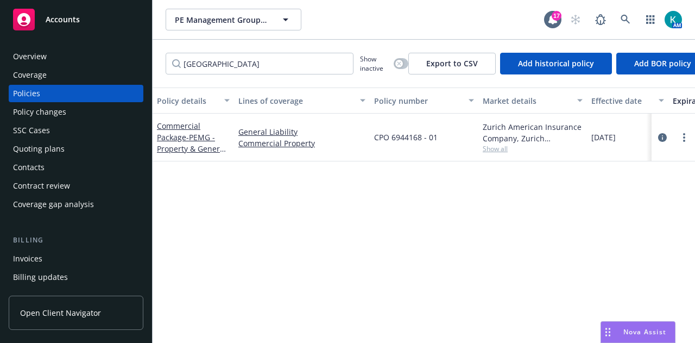
click at [80, 25] on div "Accounts" at bounding box center [76, 20] width 126 height 22
